Goal: Task Accomplishment & Management: Use online tool/utility

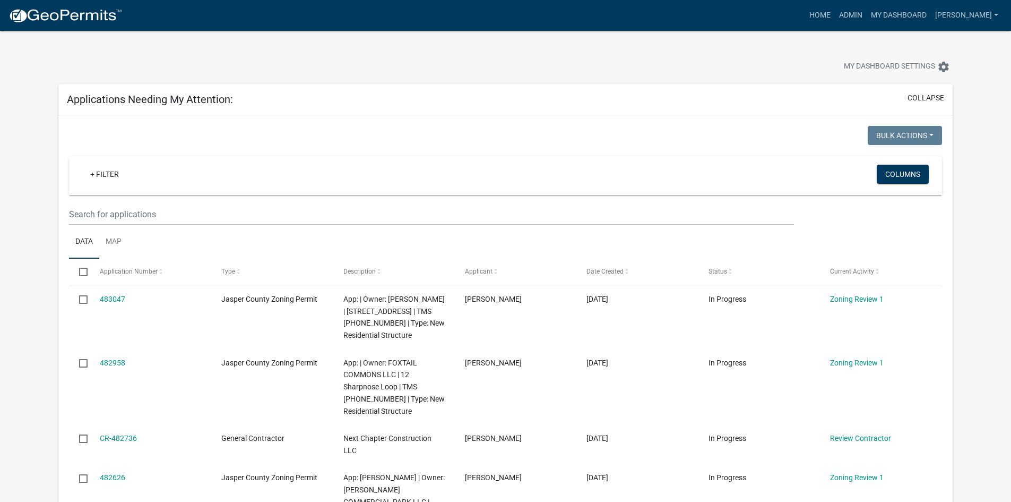
click at [803, 39] on div "My Dashboard Settings settings" at bounding box center [505, 55] width 910 height 49
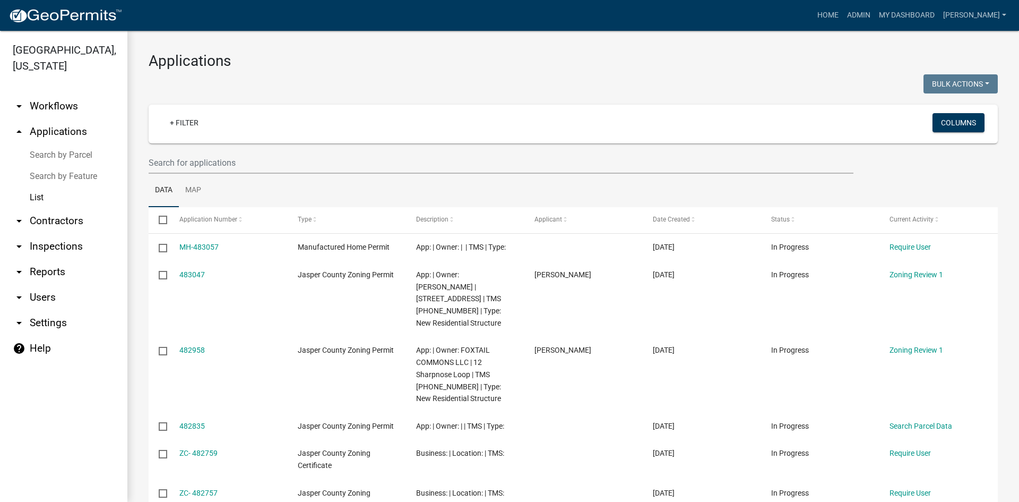
select select "3: 100"
click at [43, 108] on link "arrow_drop_down Workflows" at bounding box center [63, 105] width 127 height 25
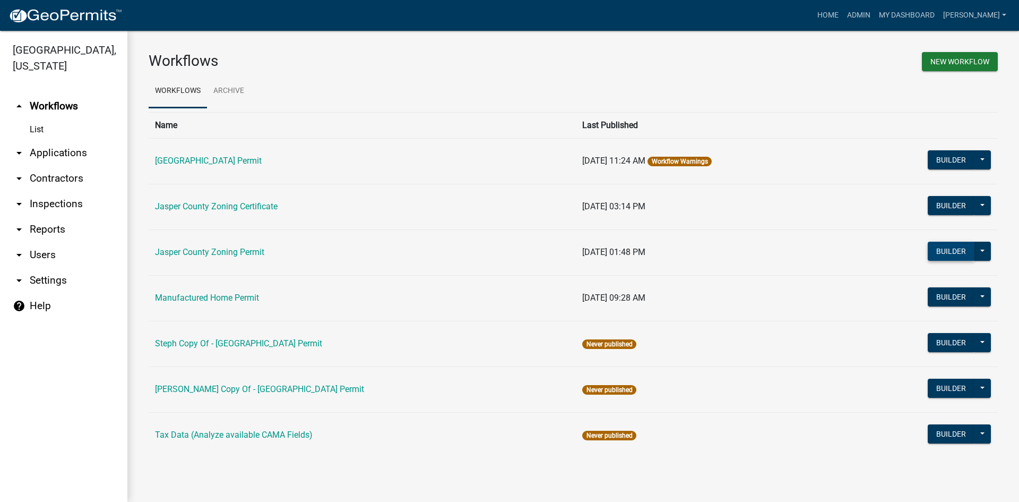
click at [962, 253] on button "Builder" at bounding box center [951, 251] width 47 height 19
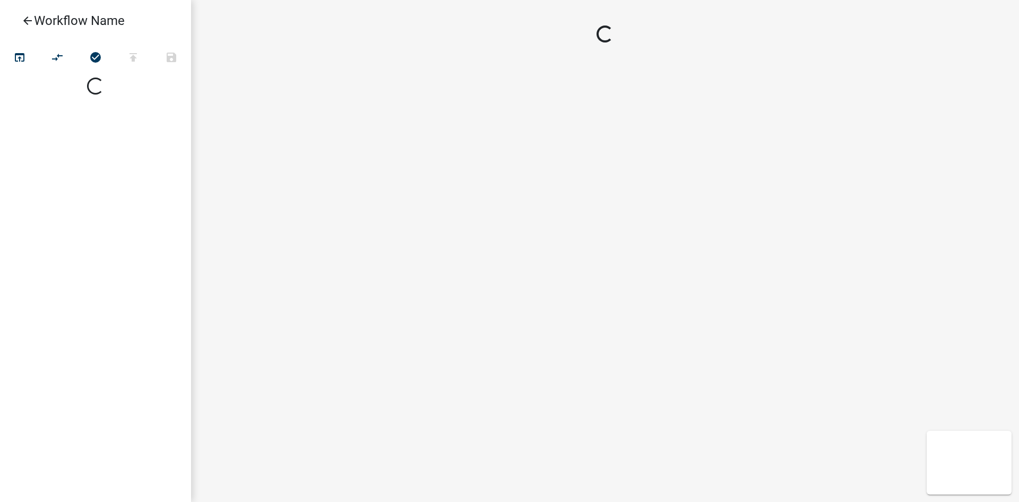
select select
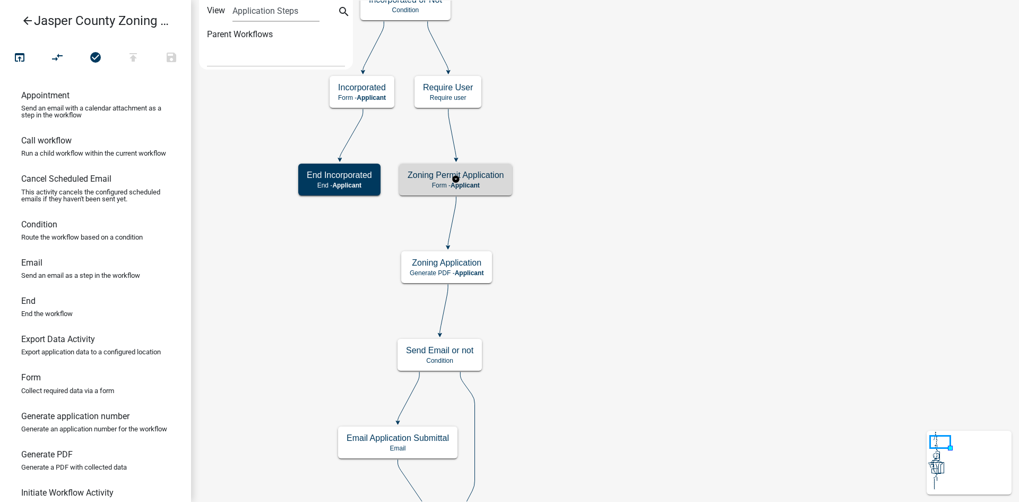
click at [485, 186] on p "Form - Applicant" at bounding box center [456, 185] width 96 height 7
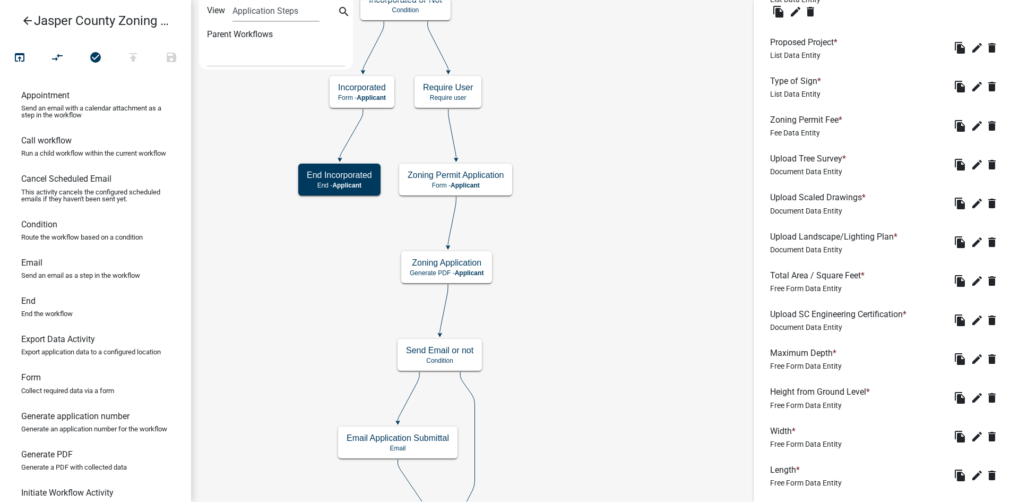
scroll to position [1327, 0]
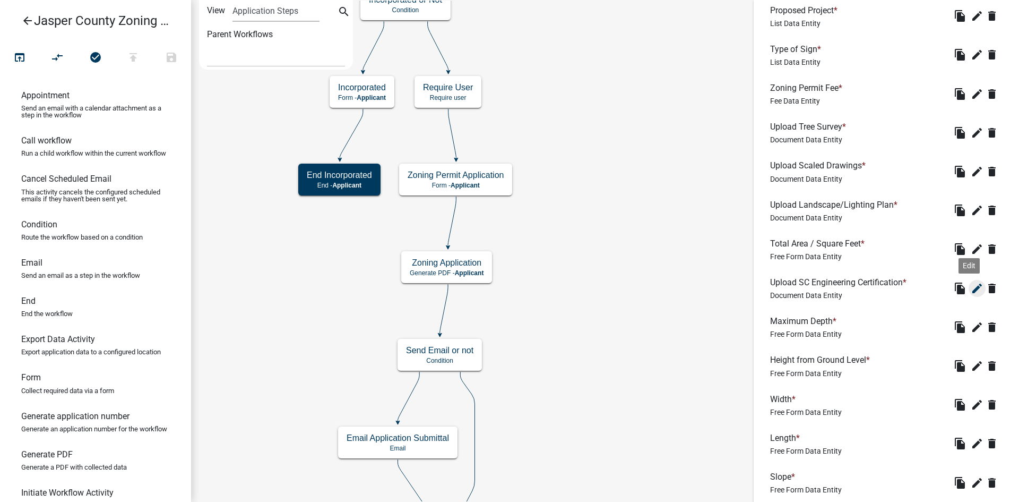
click at [971, 295] on icon "edit" at bounding box center [977, 288] width 13 height 13
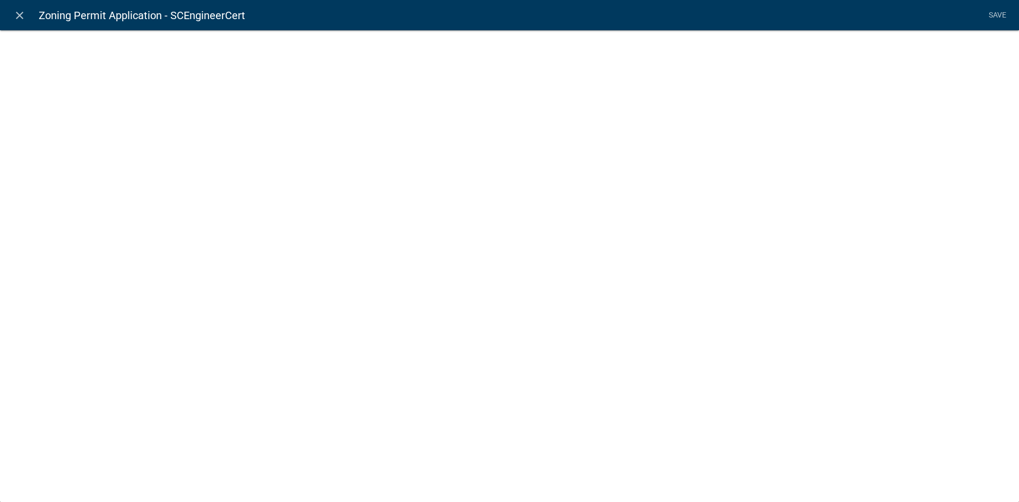
select select "document"
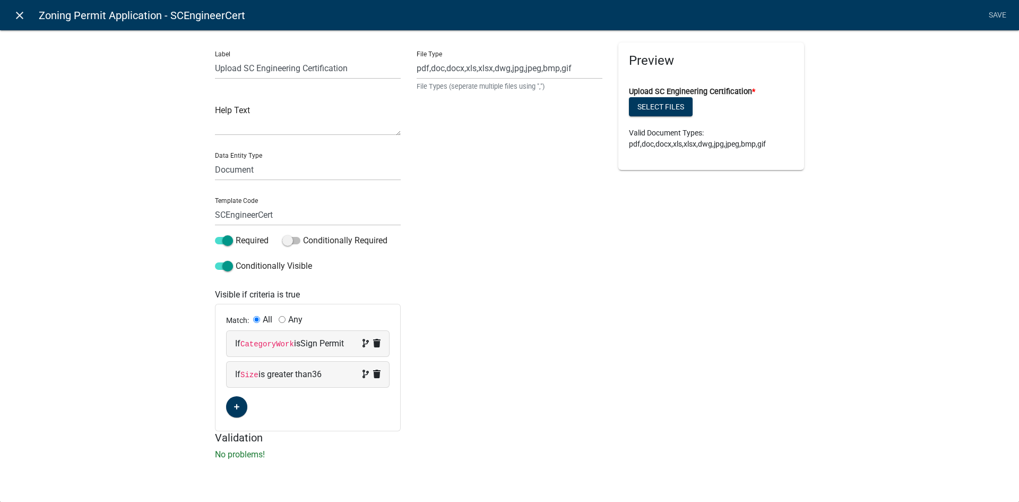
click at [20, 16] on icon "close" at bounding box center [19, 15] width 13 height 13
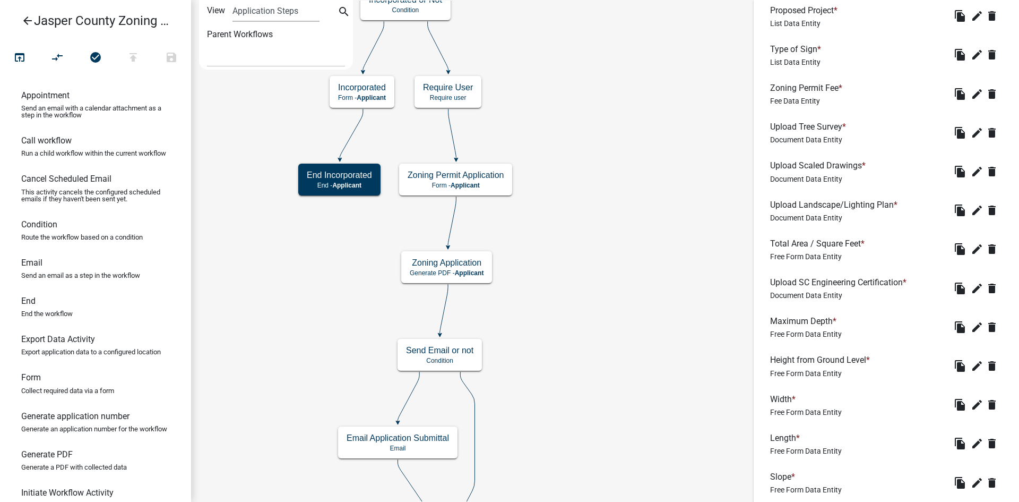
click at [28, 18] on icon "arrow_back" at bounding box center [27, 21] width 13 height 15
